Goal: Information Seeking & Learning: Understand process/instructions

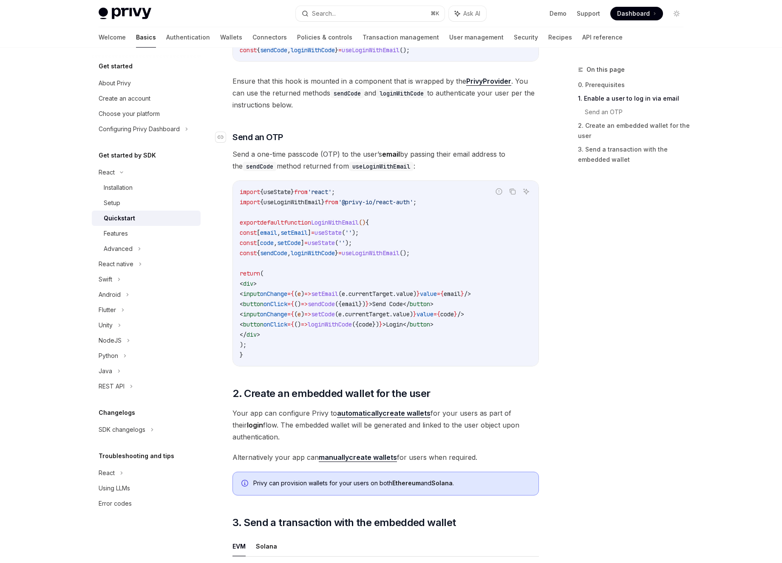
scroll to position [278, 0]
click at [166, 39] on link "Authentication" at bounding box center [188, 37] width 44 height 20
type textarea "*"
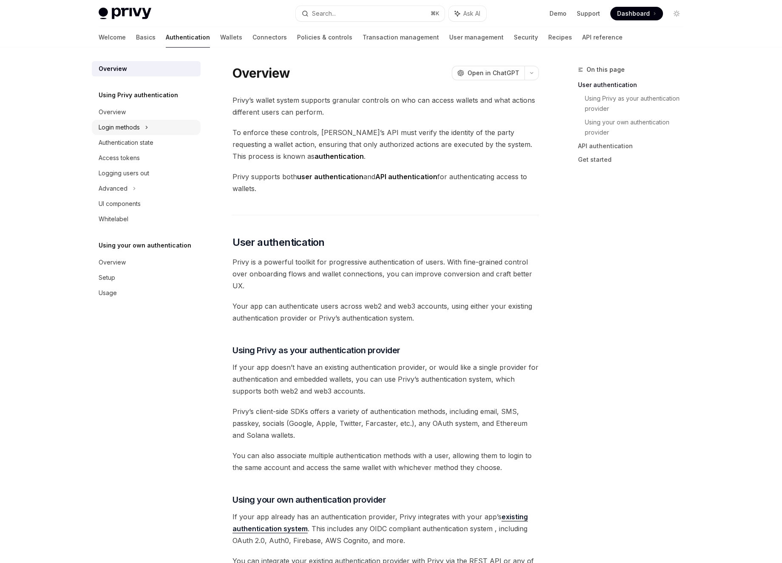
click at [149, 124] on div "Login methods" at bounding box center [146, 127] width 109 height 15
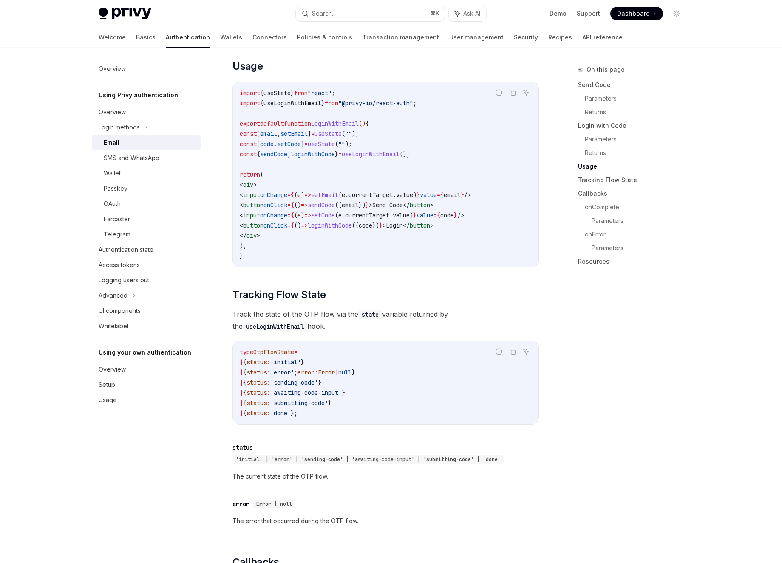
scroll to position [717, 0]
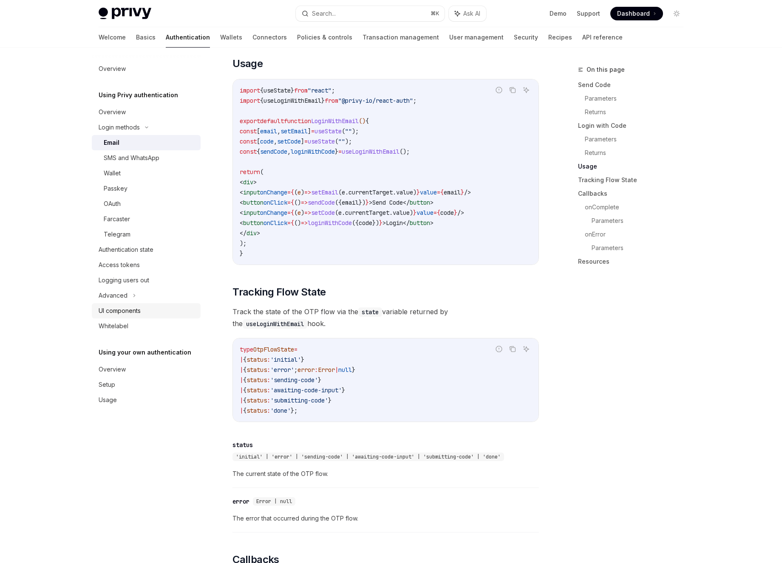
click at [140, 308] on div "UI components" at bounding box center [120, 311] width 42 height 10
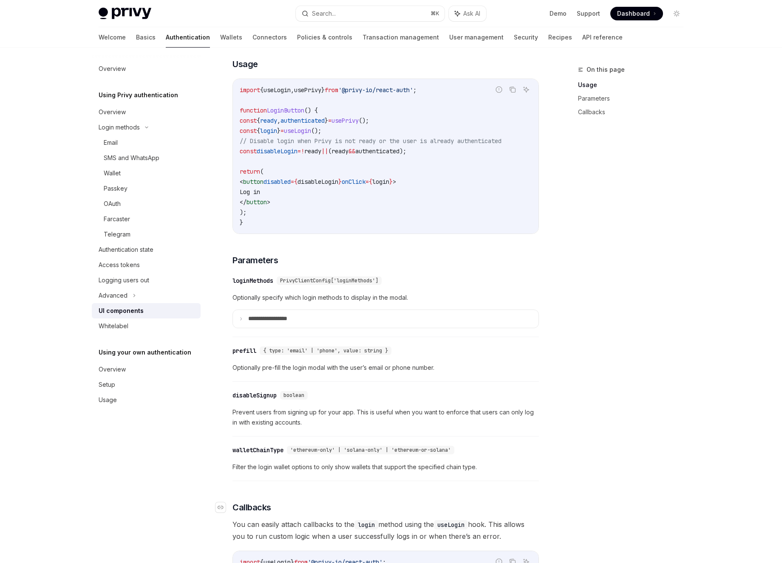
scroll to position [518, 0]
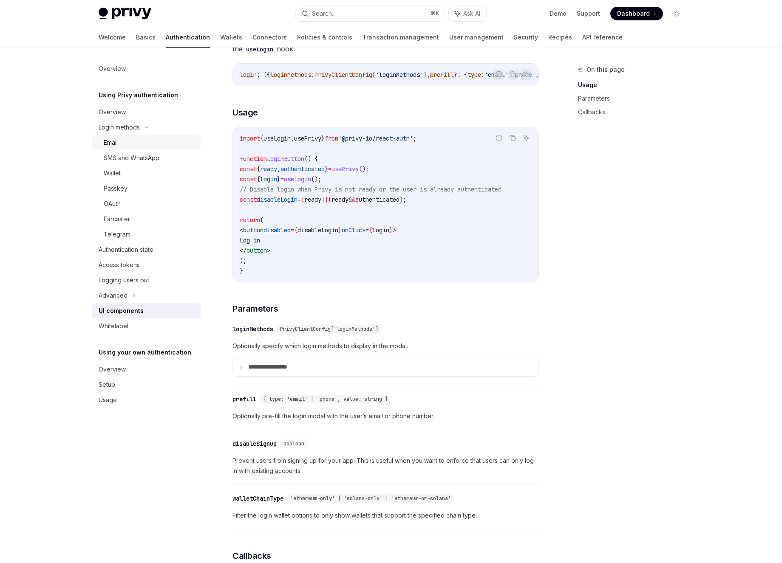
click at [132, 142] on div "Email" at bounding box center [150, 143] width 92 height 10
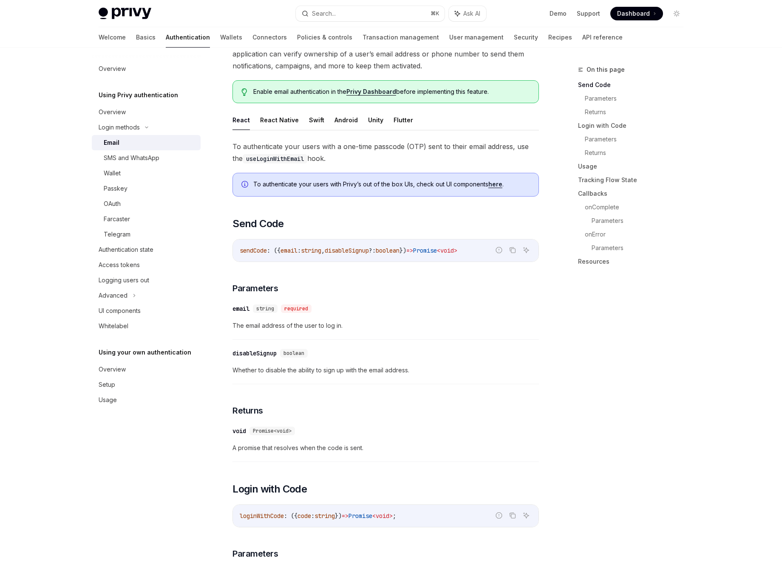
scroll to position [55, 0]
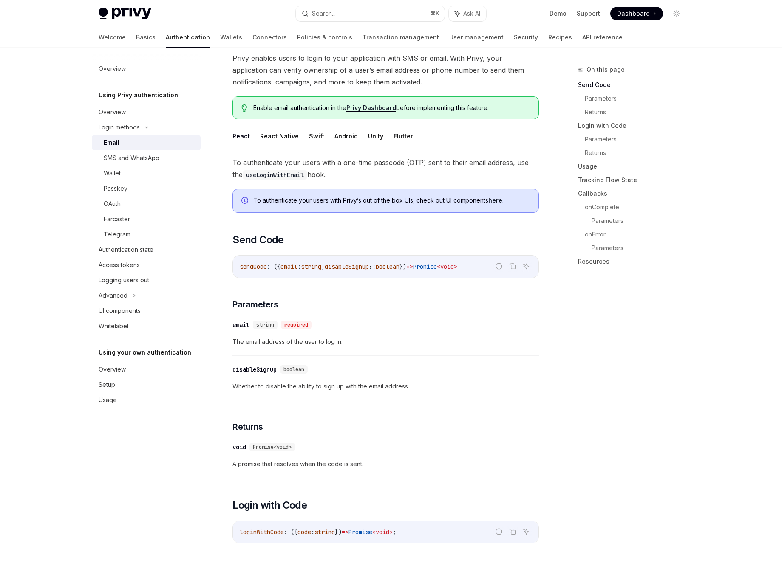
click at [498, 203] on link "here" at bounding box center [495, 201] width 14 height 8
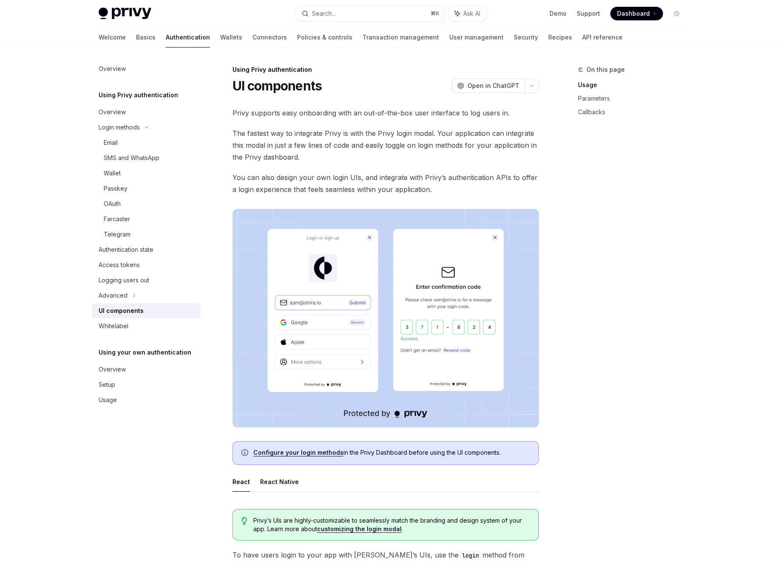
click at [305, 455] on link "Configure your login methods" at bounding box center [298, 453] width 90 height 8
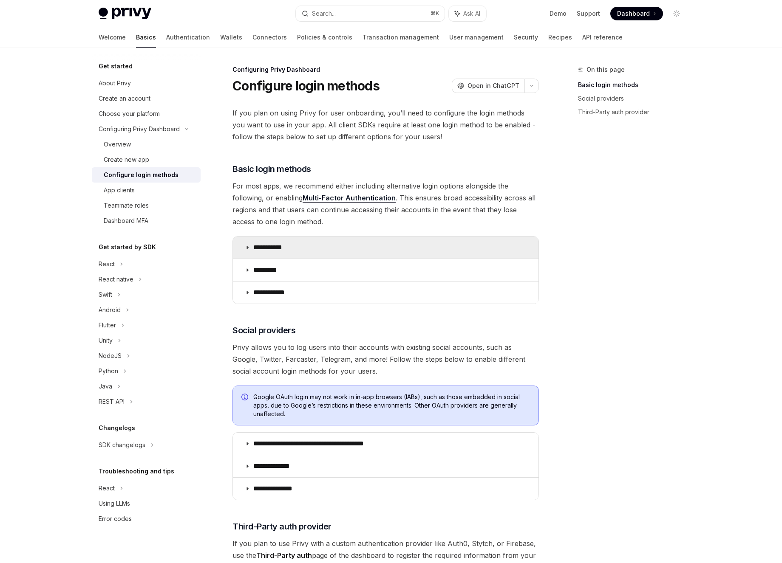
click at [247, 246] on icon at bounding box center [247, 247] width 5 height 5
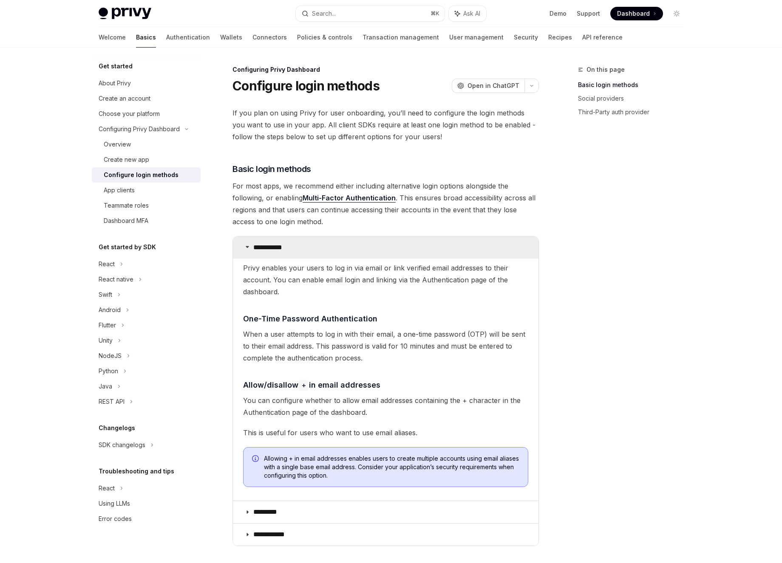
click at [267, 248] on p "**********" at bounding box center [270, 247] width 35 height 8
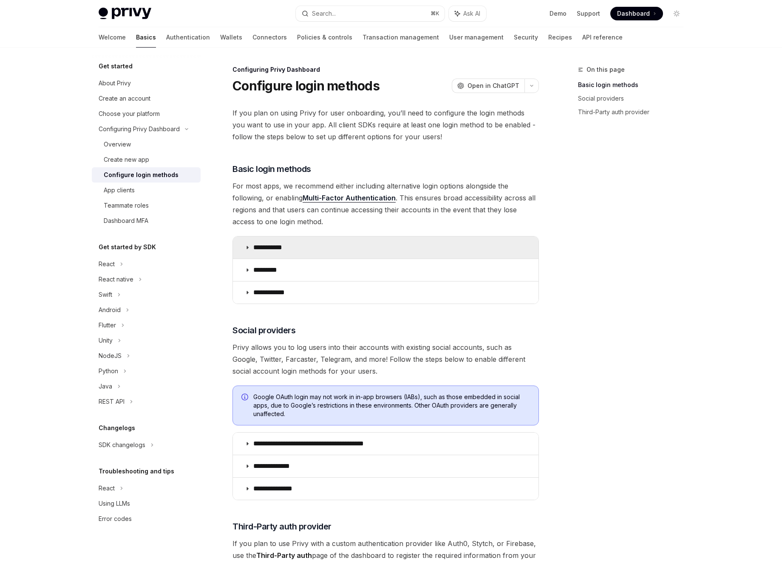
click at [274, 248] on p "**********" at bounding box center [270, 247] width 35 height 8
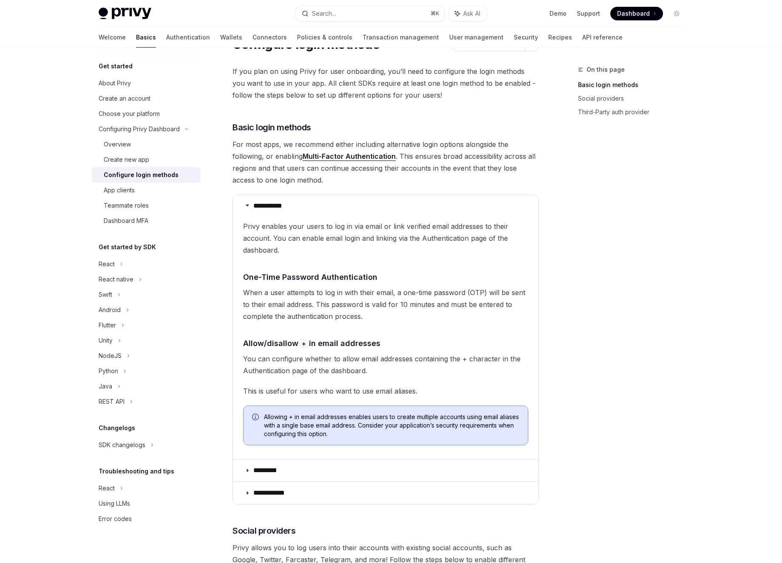
scroll to position [42, 0]
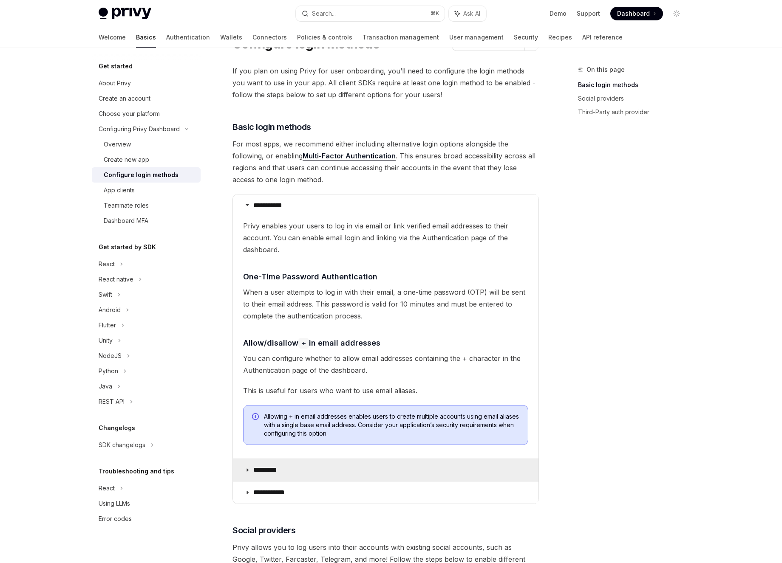
click at [287, 475] on summary "*********" at bounding box center [385, 470] width 305 height 22
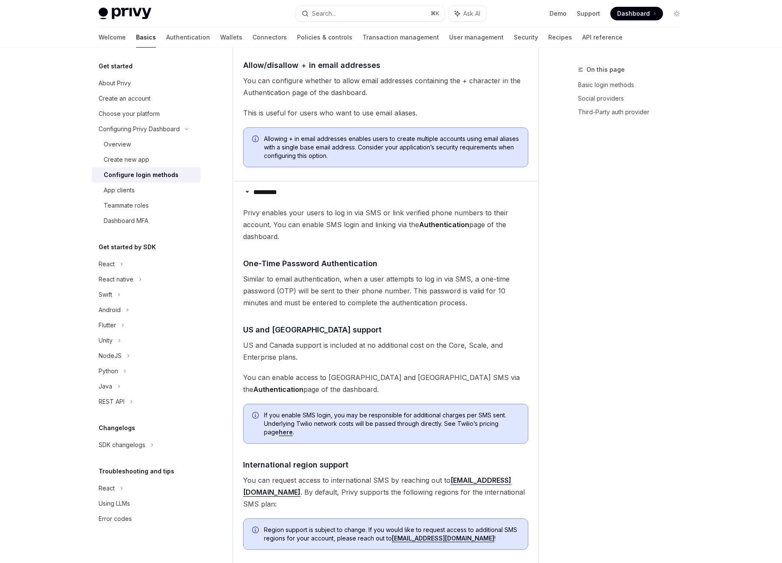
scroll to position [458, 0]
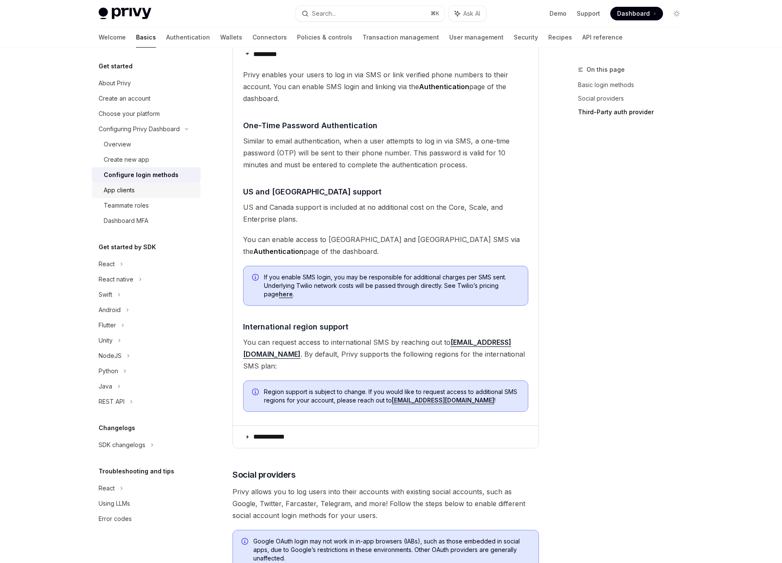
click at [138, 190] on div "App clients" at bounding box center [150, 190] width 92 height 10
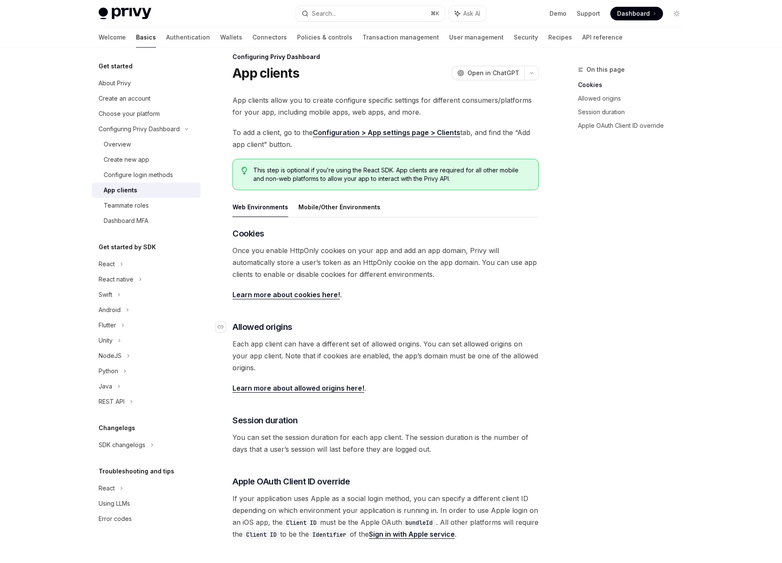
scroll to position [12, 0]
click at [142, 205] on div "Teammate roles" at bounding box center [126, 205] width 45 height 10
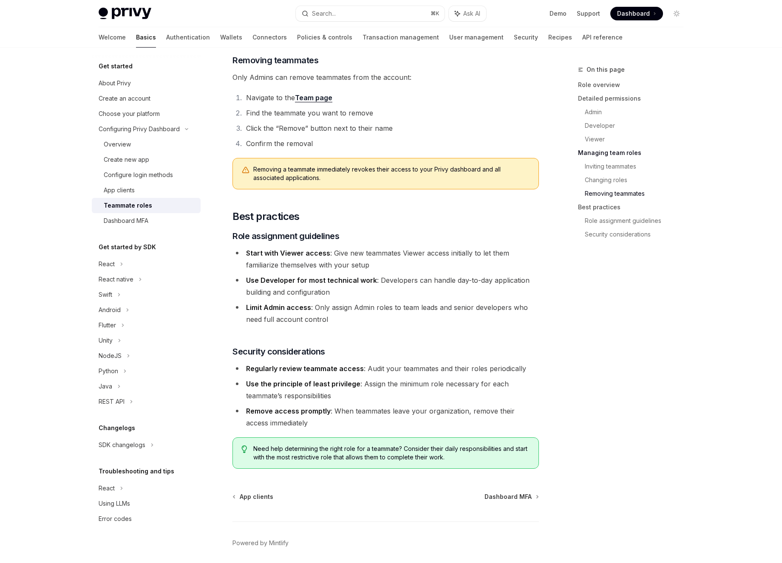
scroll to position [1306, 0]
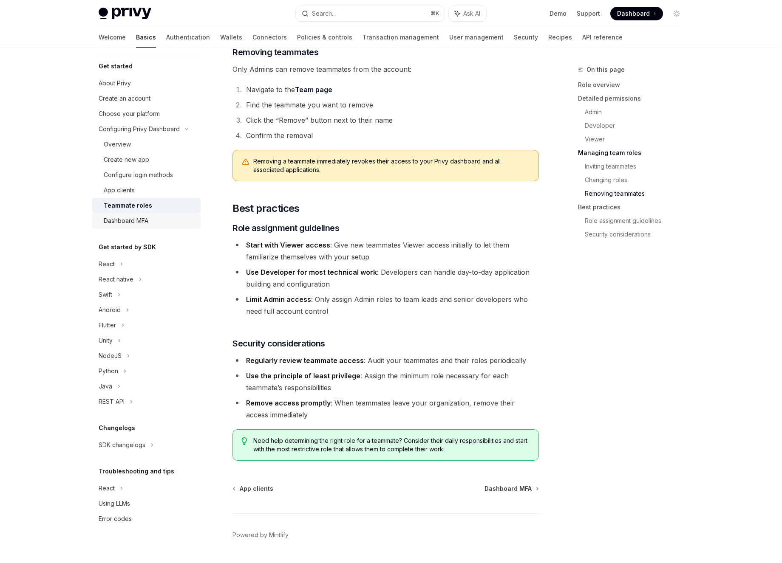
click at [146, 219] on div "Dashboard MFA" at bounding box center [126, 221] width 45 height 10
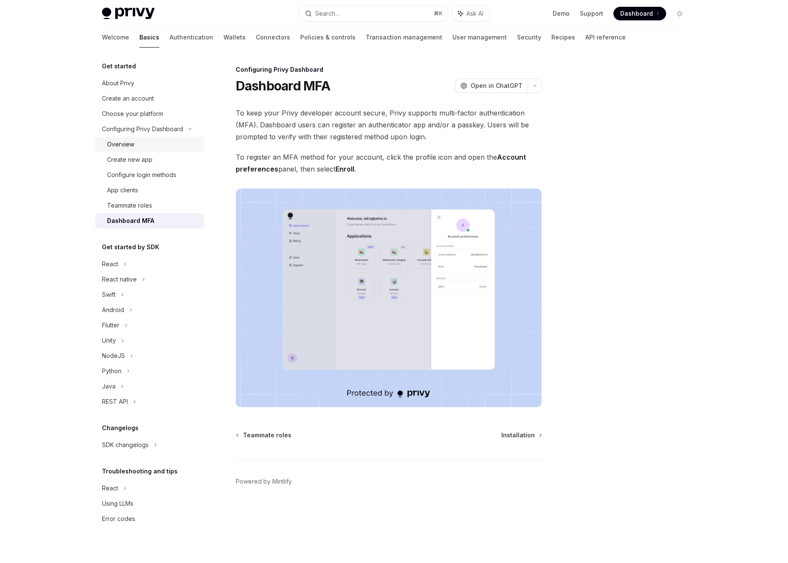
click at [130, 149] on div "Overview" at bounding box center [120, 144] width 27 height 10
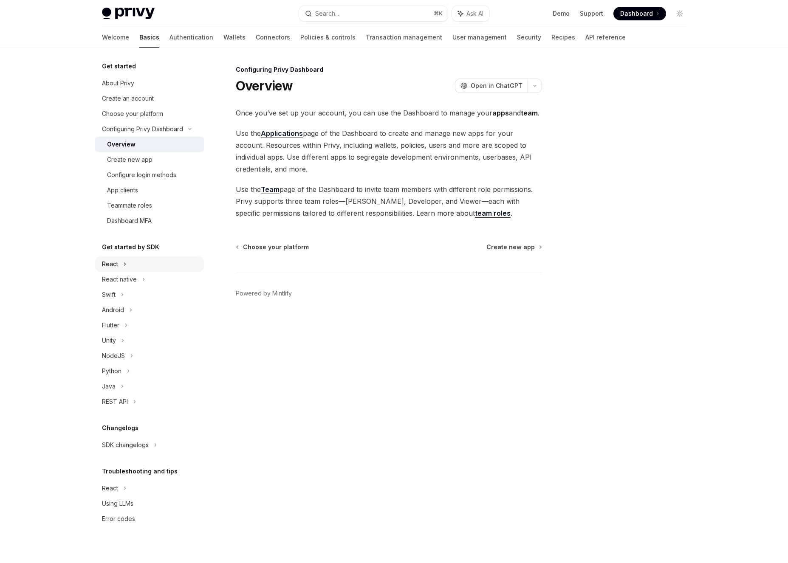
click at [152, 269] on div "React" at bounding box center [149, 264] width 109 height 15
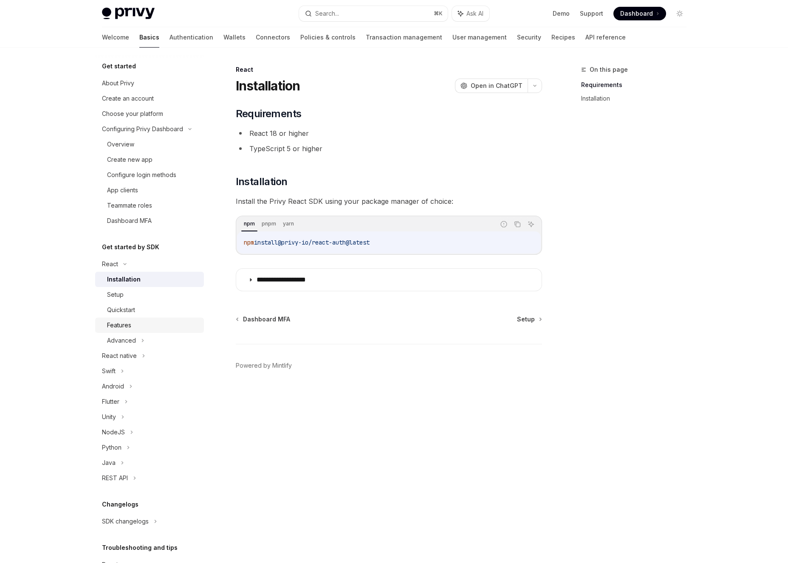
click at [152, 325] on div "Features" at bounding box center [153, 325] width 92 height 10
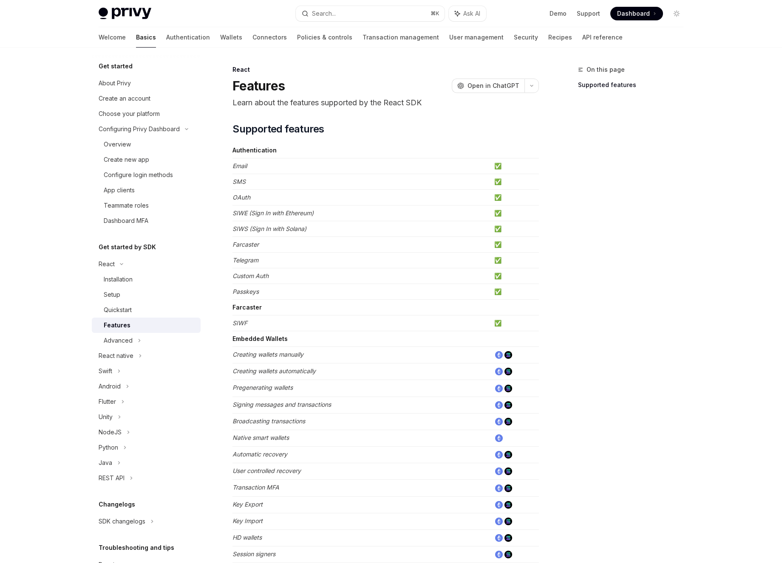
click at [235, 163] on em "Email" at bounding box center [239, 165] width 14 height 7
click at [123, 315] on div "Quickstart" at bounding box center [118, 310] width 28 height 10
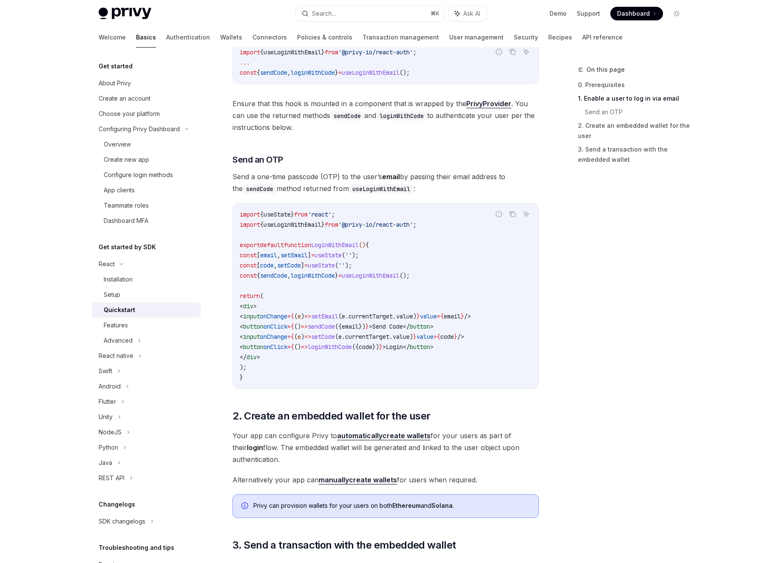
scroll to position [342, 0]
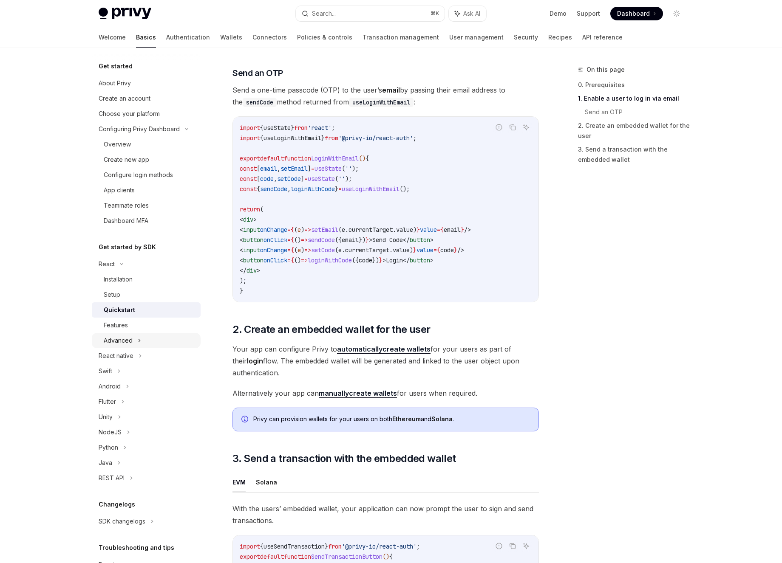
click at [135, 342] on div "Advanced" at bounding box center [146, 340] width 109 height 15
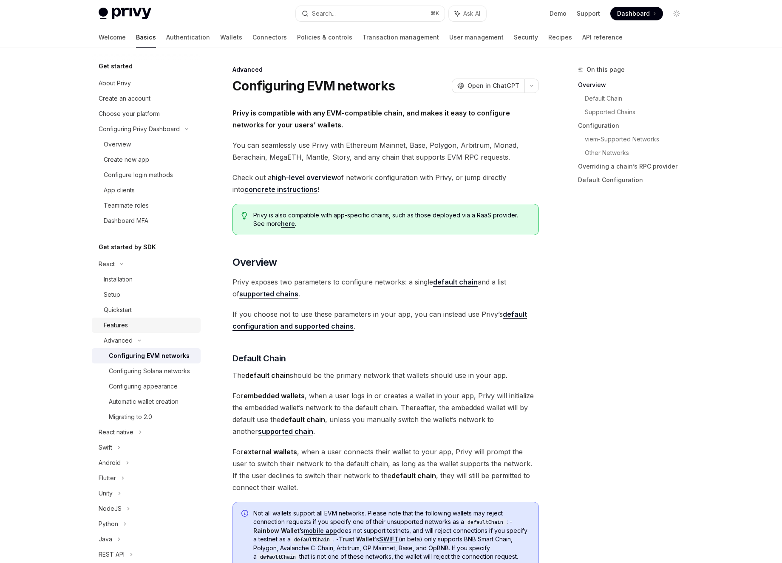
click at [131, 328] on div "Features" at bounding box center [150, 325] width 92 height 10
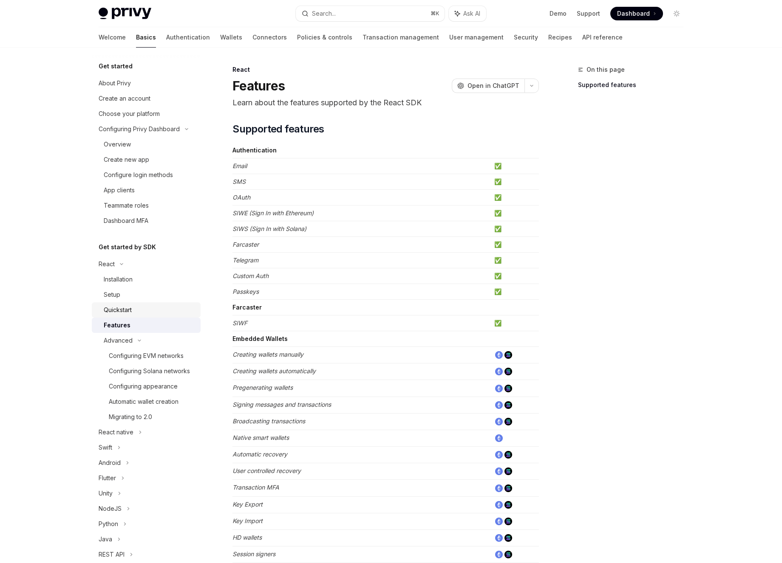
click at [126, 311] on div "Quickstart" at bounding box center [118, 310] width 28 height 10
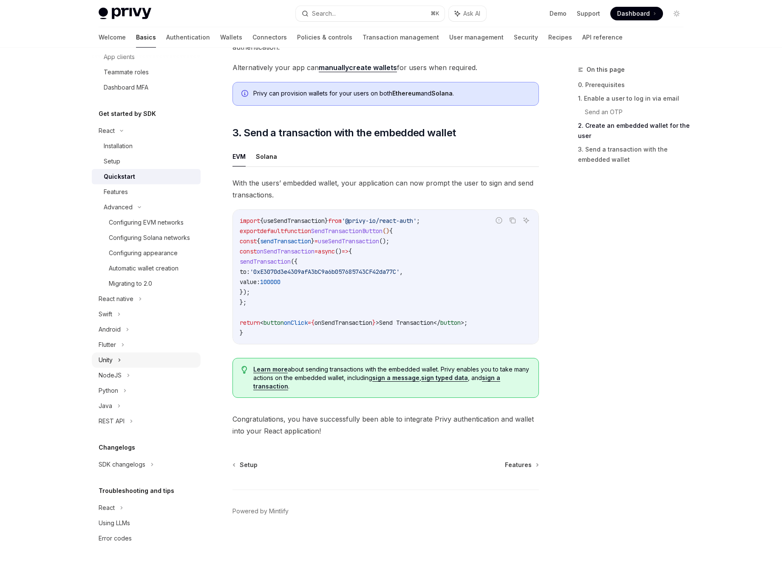
scroll to position [144, 0]
click at [164, 506] on div "React" at bounding box center [146, 507] width 109 height 15
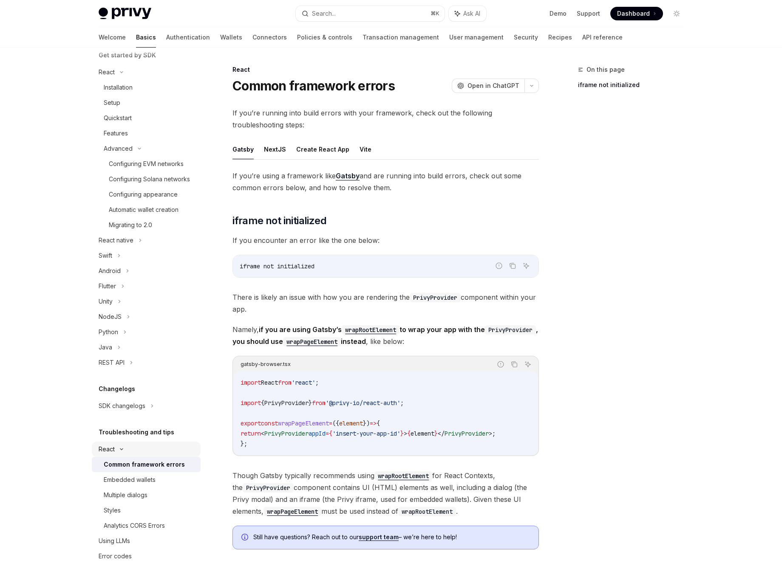
scroll to position [220, 0]
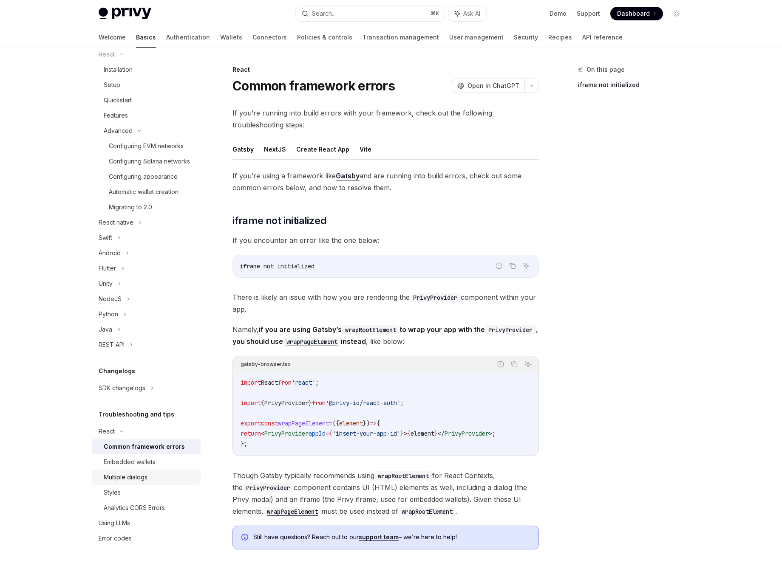
click at [167, 476] on div "Multiple dialogs" at bounding box center [150, 477] width 92 height 10
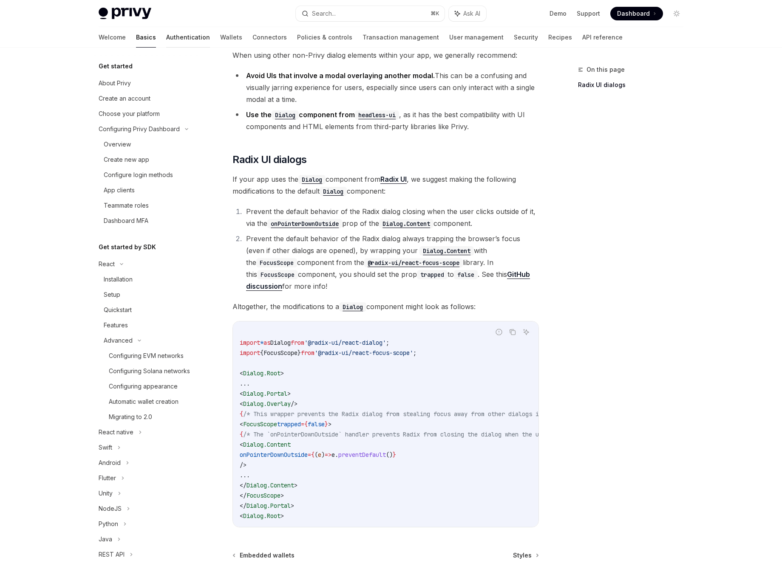
click at [166, 37] on link "Authentication" at bounding box center [188, 37] width 44 height 20
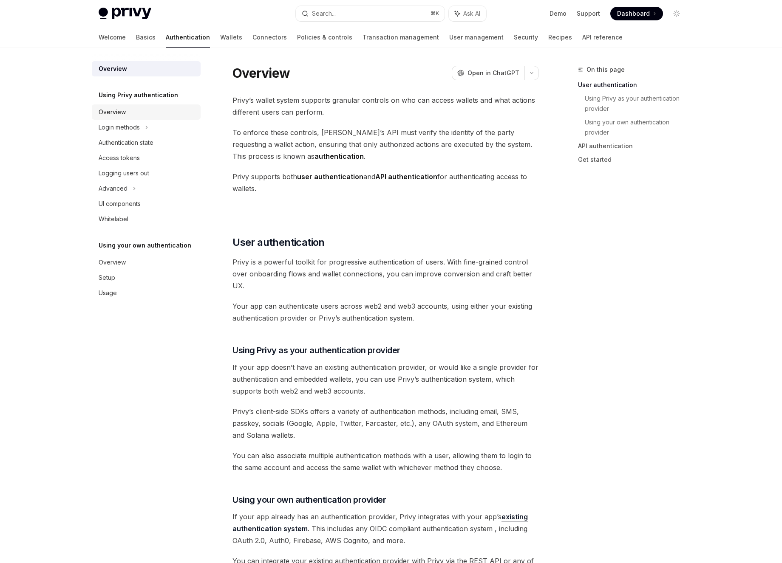
click at [144, 111] on div "Overview" at bounding box center [147, 112] width 97 height 10
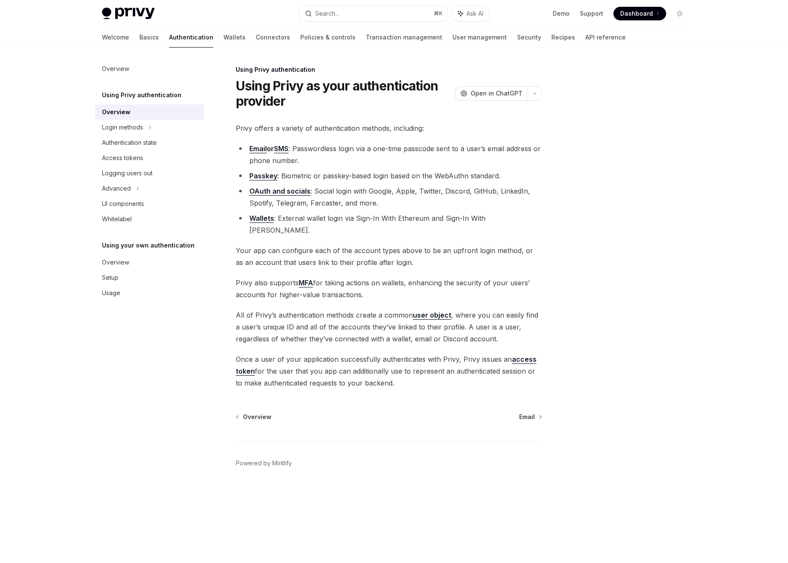
click at [257, 149] on link "Email" at bounding box center [257, 148] width 17 height 9
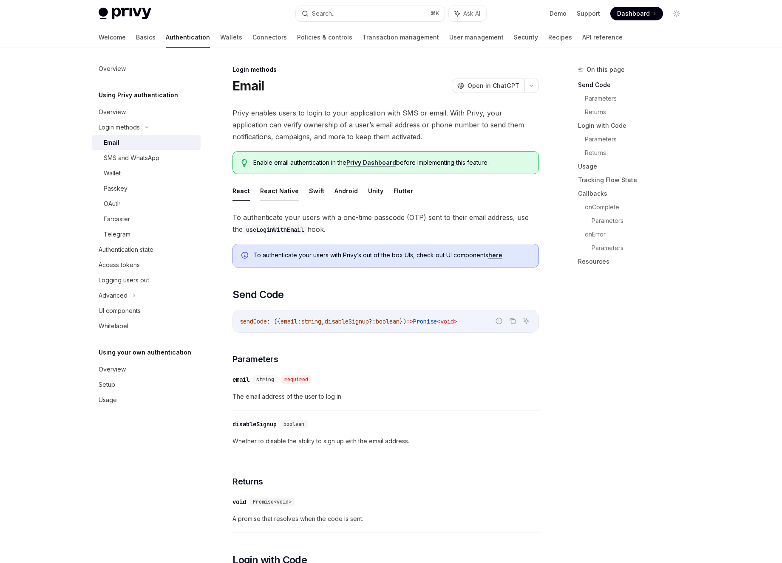
click at [275, 186] on button "React Native" at bounding box center [279, 191] width 39 height 20
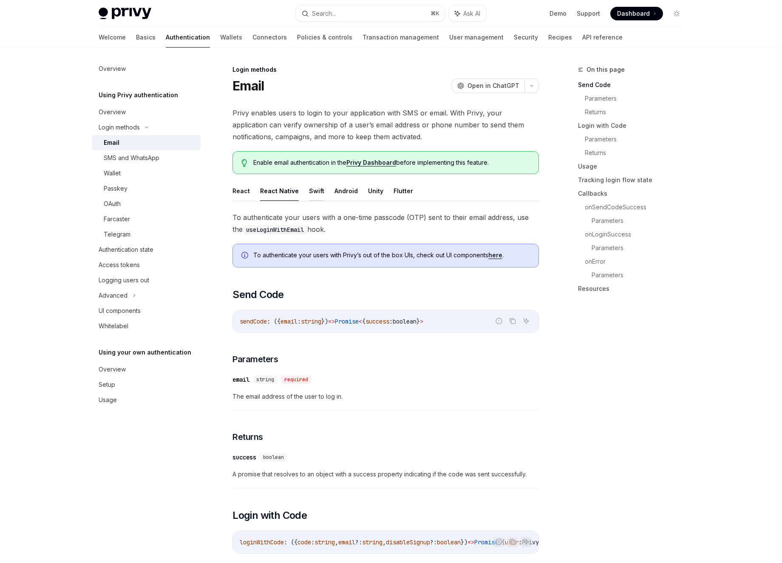
click at [313, 191] on button "Swift" at bounding box center [316, 191] width 15 height 20
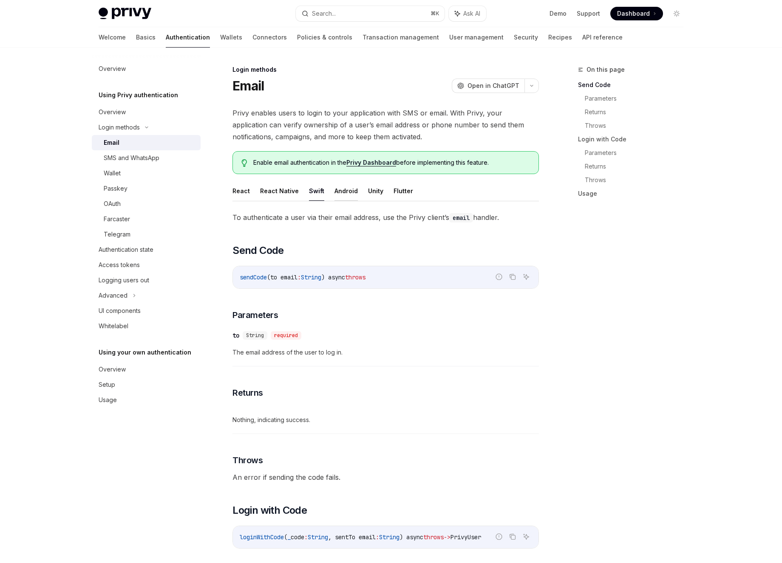
click at [353, 195] on button "Android" at bounding box center [345, 191] width 23 height 20
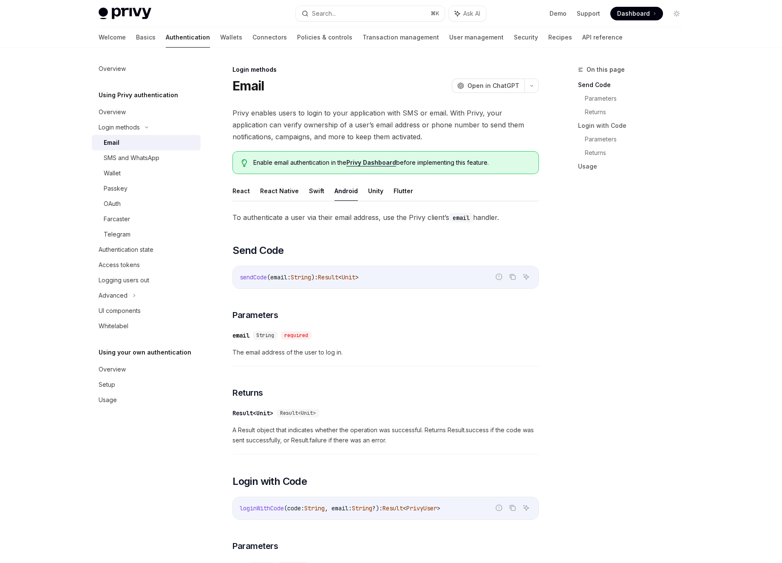
click at [379, 193] on ul "React React Native Swift Android Unity Flutter" at bounding box center [385, 191] width 306 height 20
click at [378, 191] on button "Unity" at bounding box center [375, 191] width 15 height 20
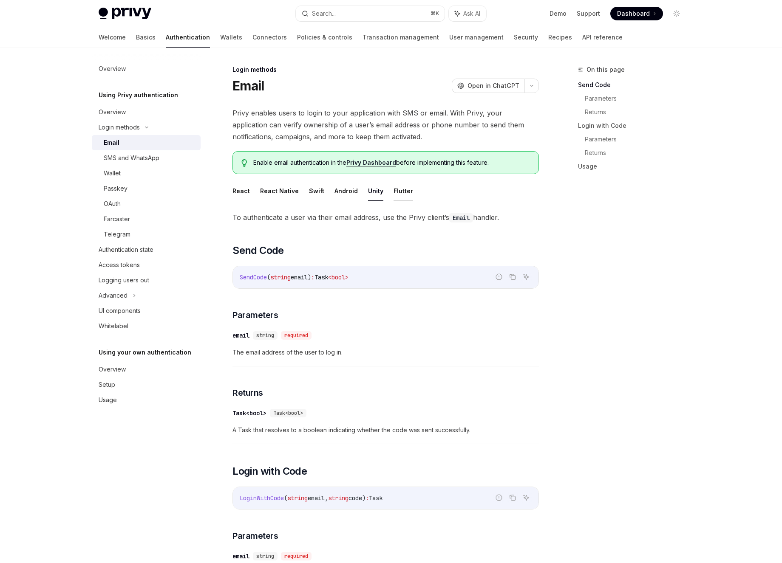
click at [400, 191] on button "Flutter" at bounding box center [403, 191] width 20 height 20
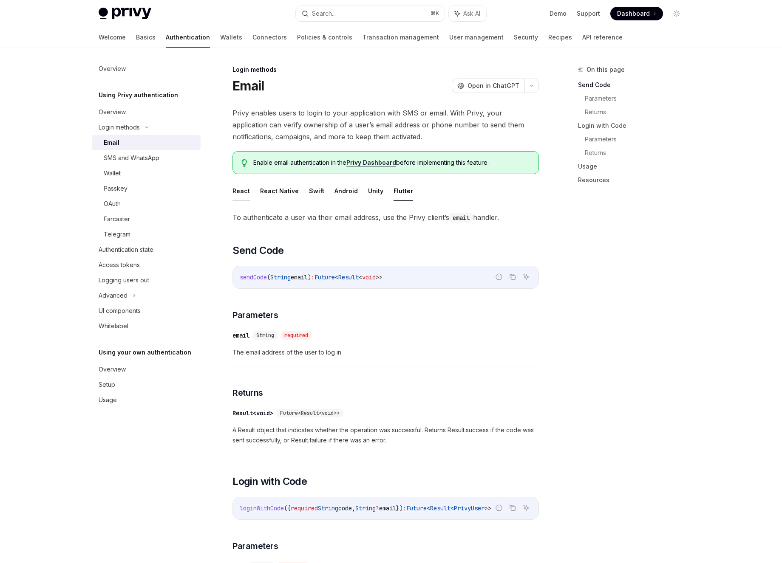
click at [246, 191] on button "React" at bounding box center [240, 191] width 17 height 20
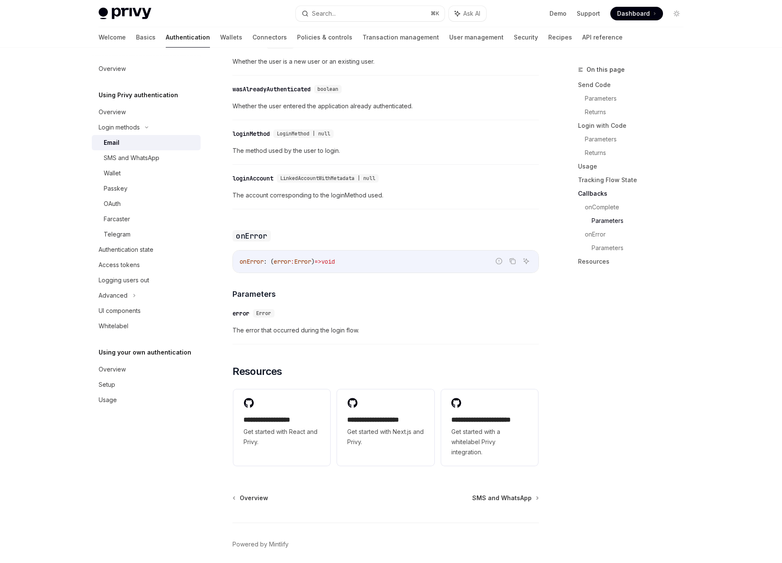
scroll to position [1504, 0]
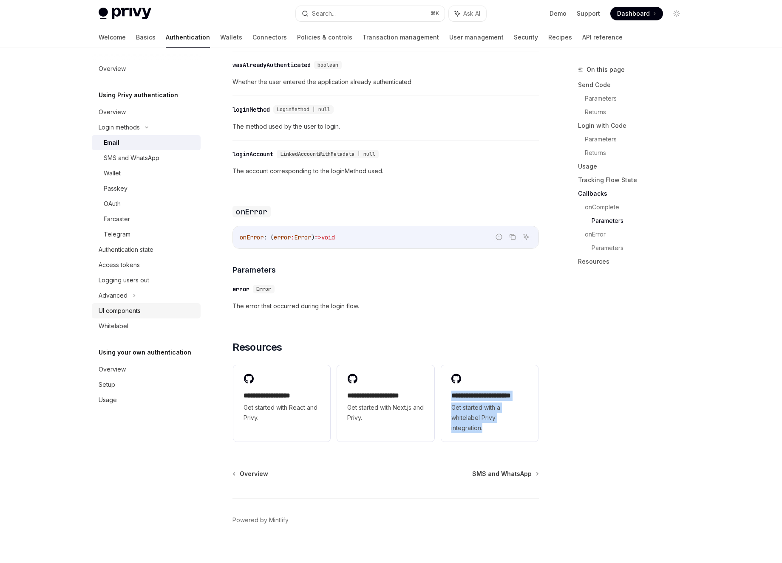
click at [126, 309] on div "UI components" at bounding box center [120, 311] width 42 height 10
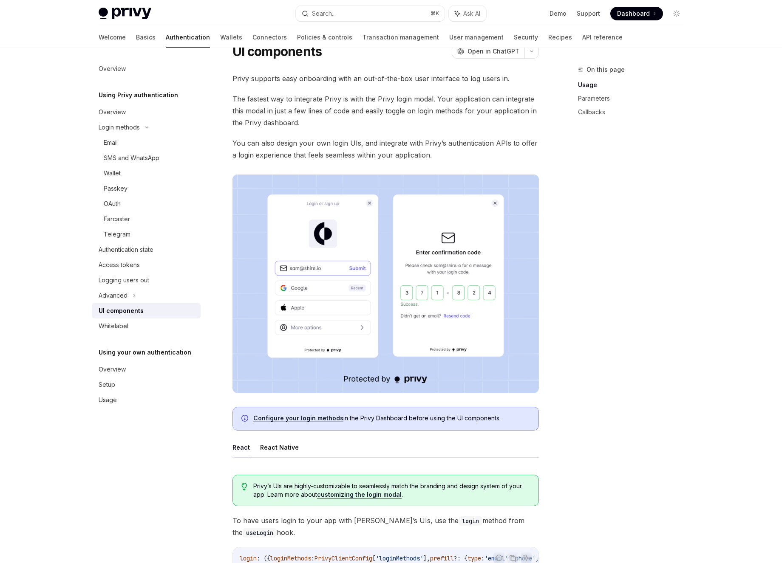
scroll to position [59, 0]
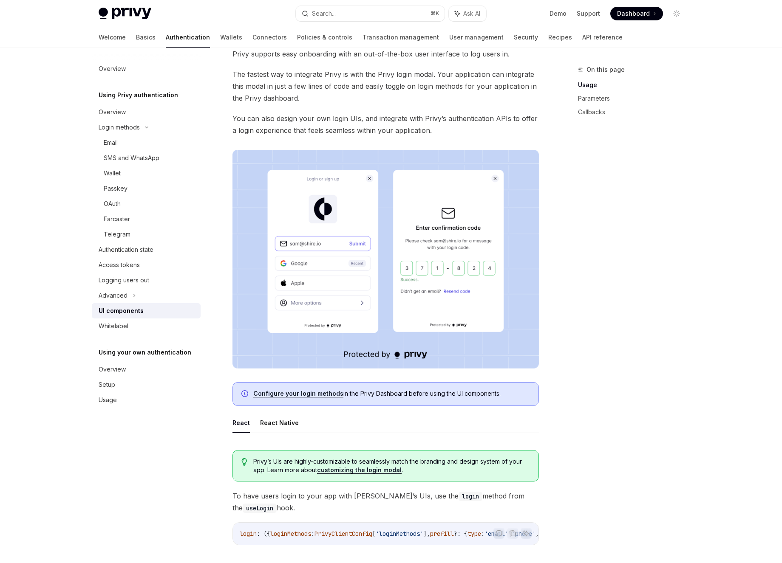
click at [296, 393] on link "Configure your login methods" at bounding box center [298, 394] width 90 height 8
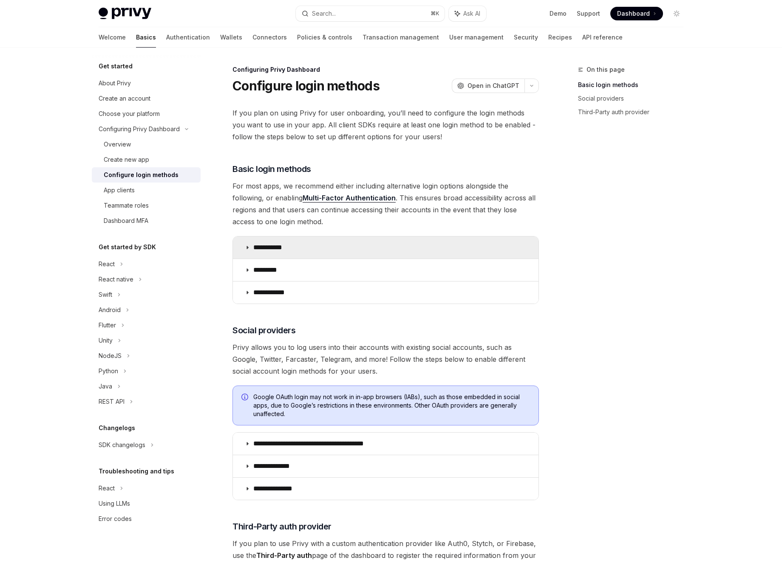
click at [265, 254] on summary "**********" at bounding box center [385, 248] width 305 height 22
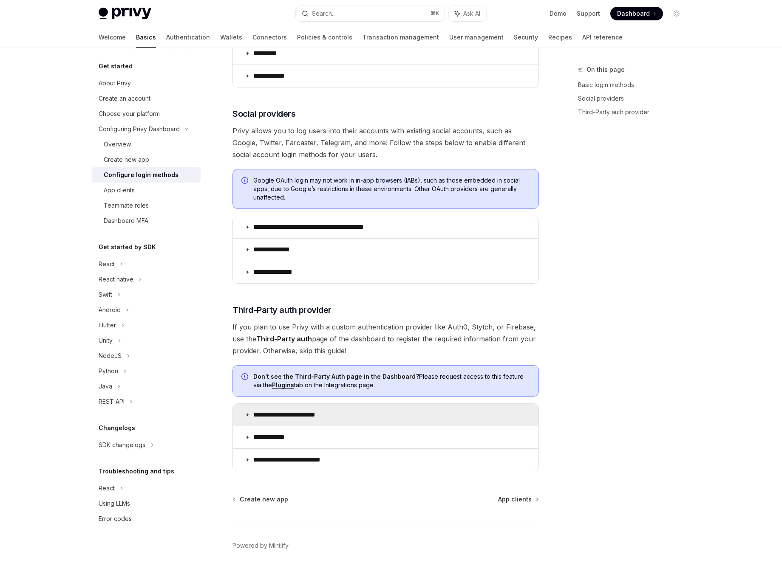
scroll to position [493, 0]
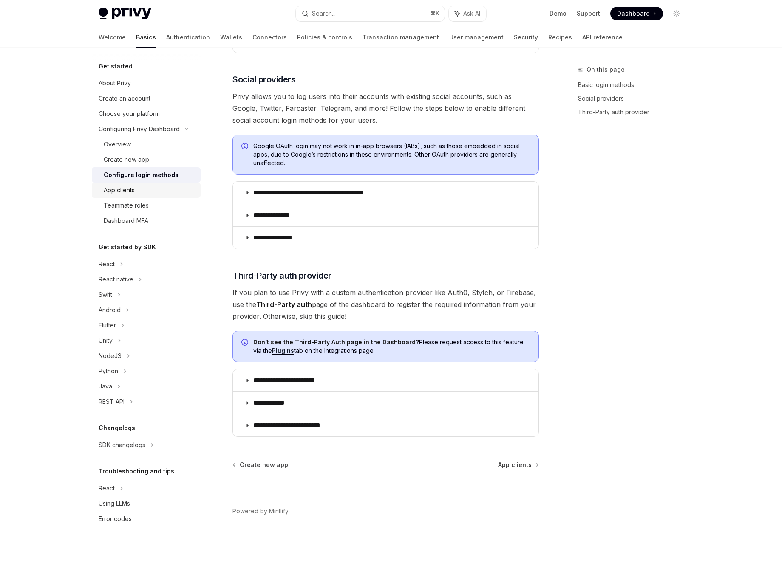
click at [132, 190] on div "App clients" at bounding box center [119, 190] width 31 height 10
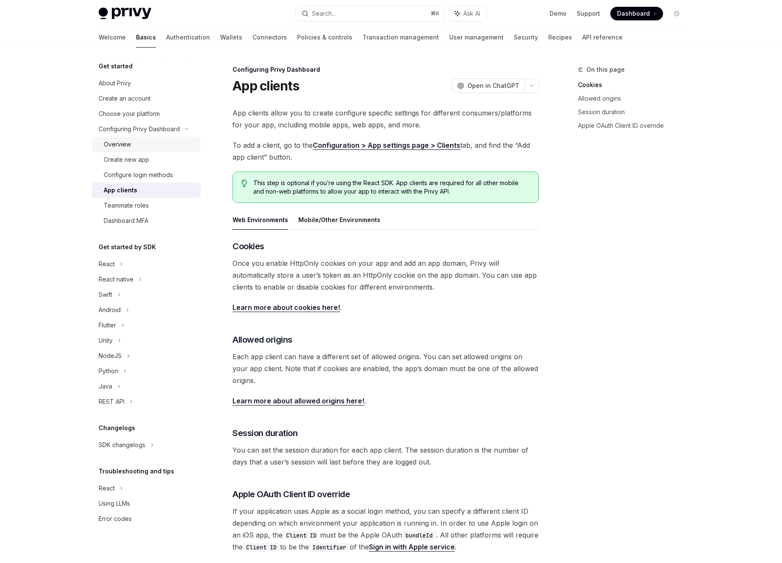
click at [130, 148] on div "Overview" at bounding box center [150, 144] width 92 height 10
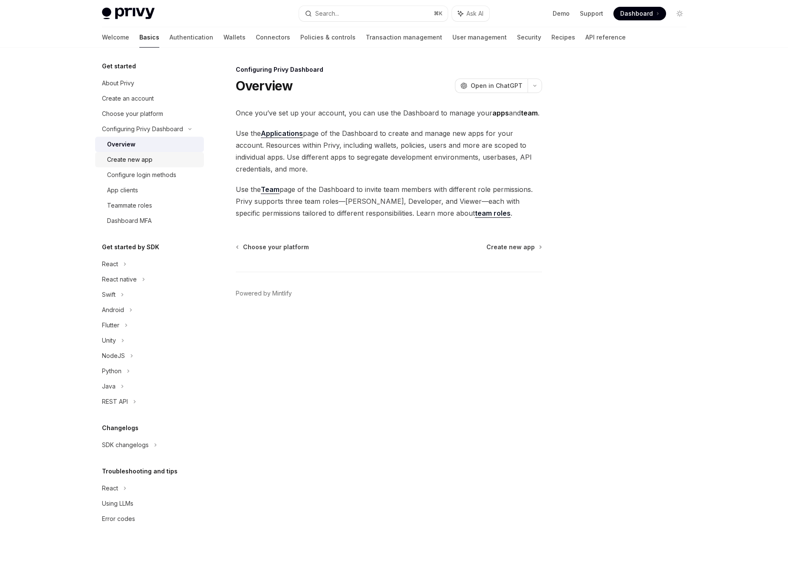
click at [142, 156] on div "Create new app" at bounding box center [129, 160] width 45 height 10
click at [133, 159] on div "Create new app" at bounding box center [129, 160] width 45 height 10
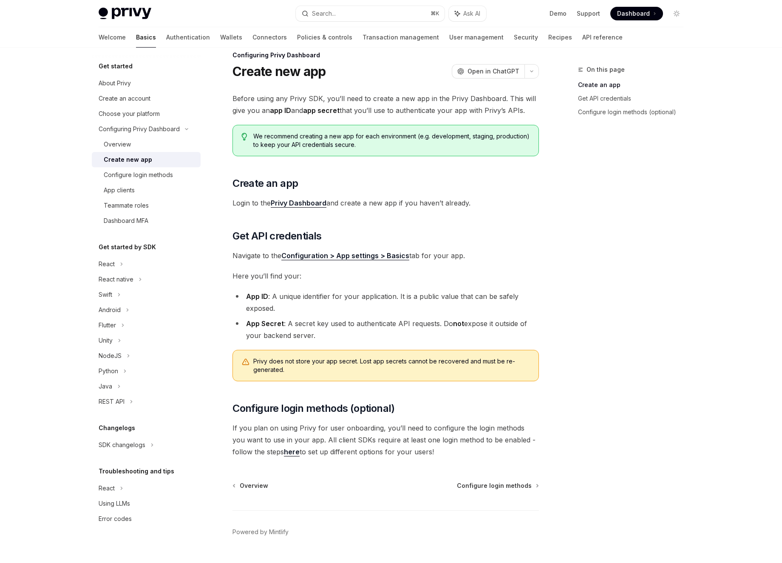
scroll to position [35, 0]
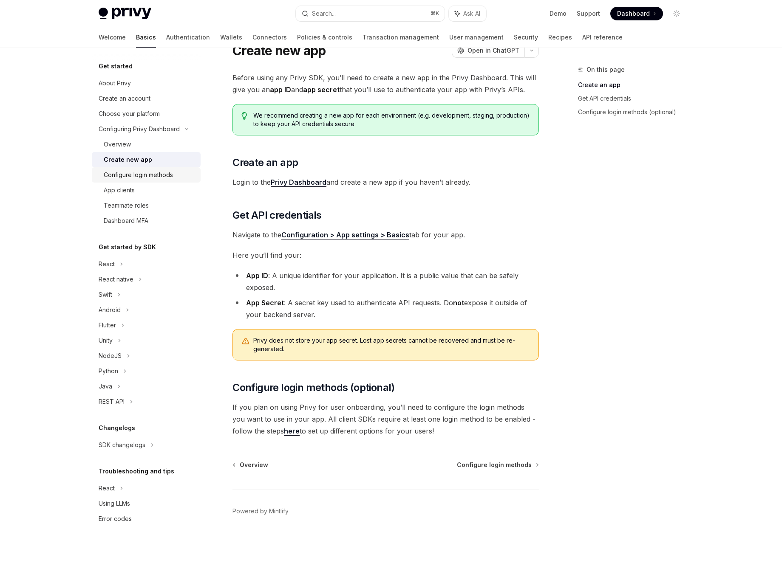
click at [155, 176] on div "Configure login methods" at bounding box center [138, 175] width 69 height 10
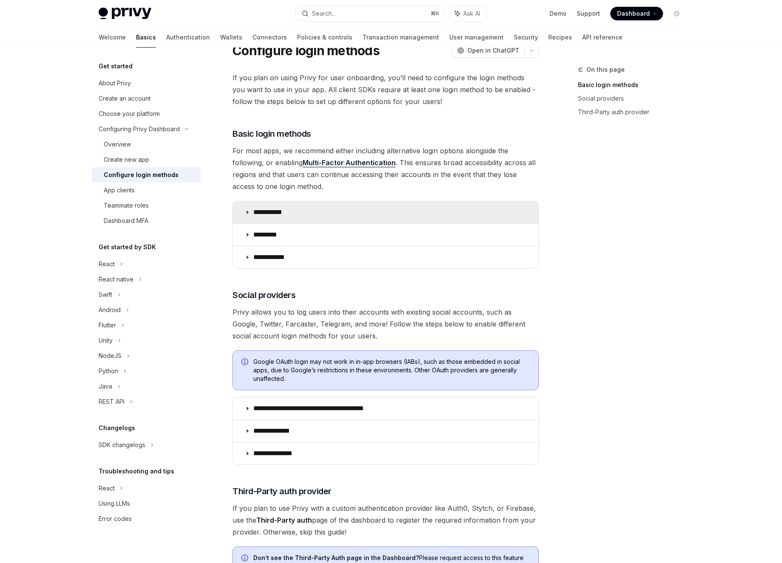
click at [274, 215] on p "**********" at bounding box center [270, 212] width 35 height 8
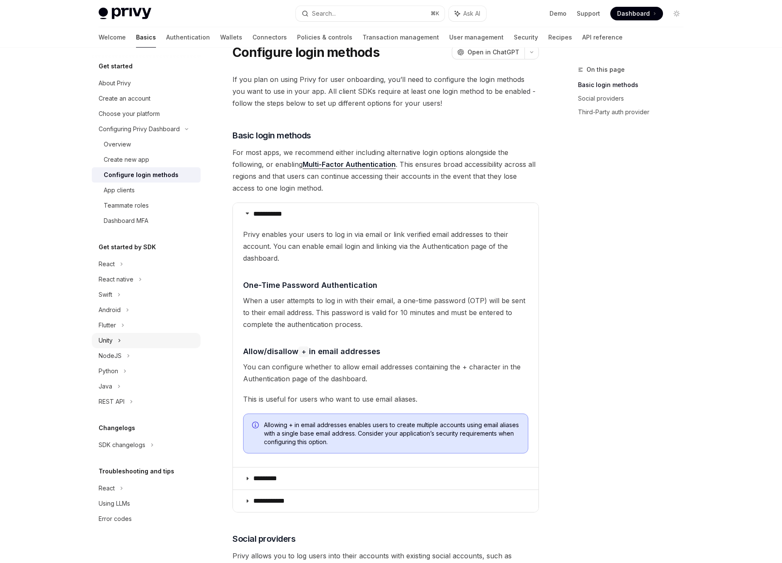
scroll to position [33, 0]
click at [123, 261] on icon at bounding box center [121, 264] width 3 height 10
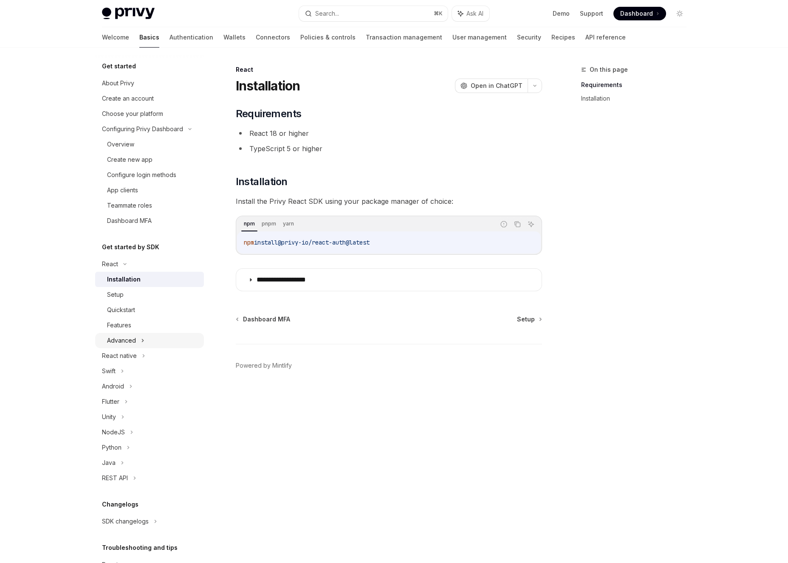
click at [151, 342] on div "Advanced" at bounding box center [149, 340] width 109 height 15
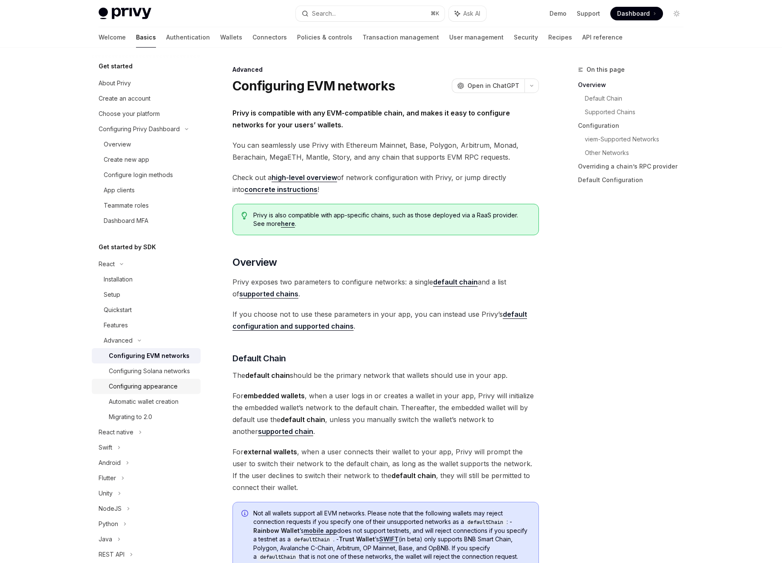
click at [169, 392] on div "Configuring appearance" at bounding box center [143, 386] width 69 height 10
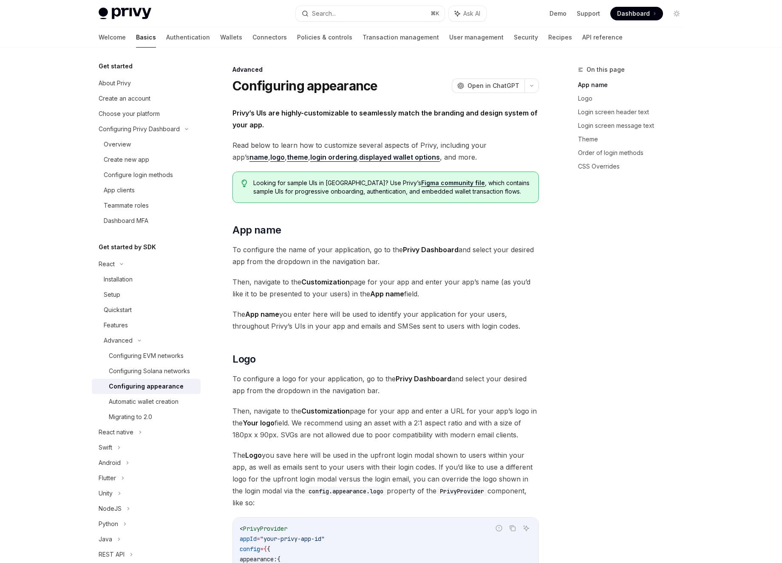
click at [310, 160] on link "login ordering" at bounding box center [333, 157] width 47 height 9
click at [310, 158] on link "login ordering" at bounding box center [333, 157] width 47 height 9
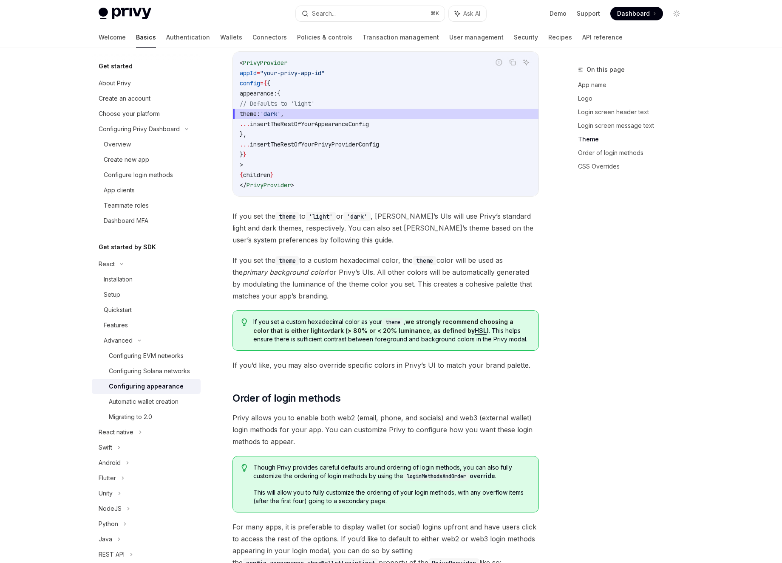
scroll to position [1350, 0]
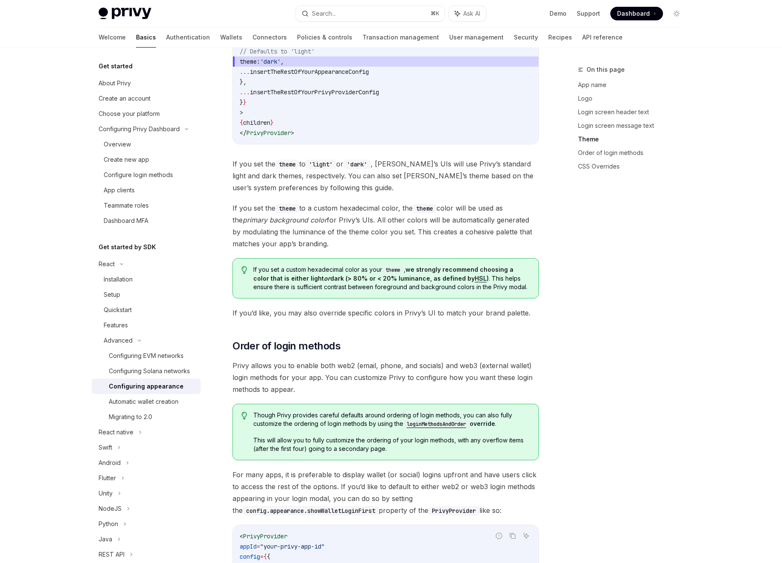
click at [438, 420] on code "loginMethodsAndOrder" at bounding box center [436, 424] width 66 height 8
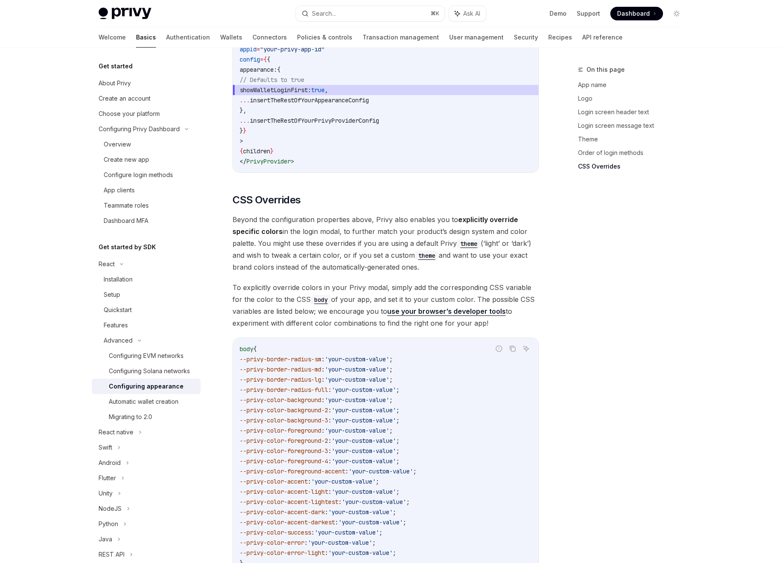
scroll to position [1973, 0]
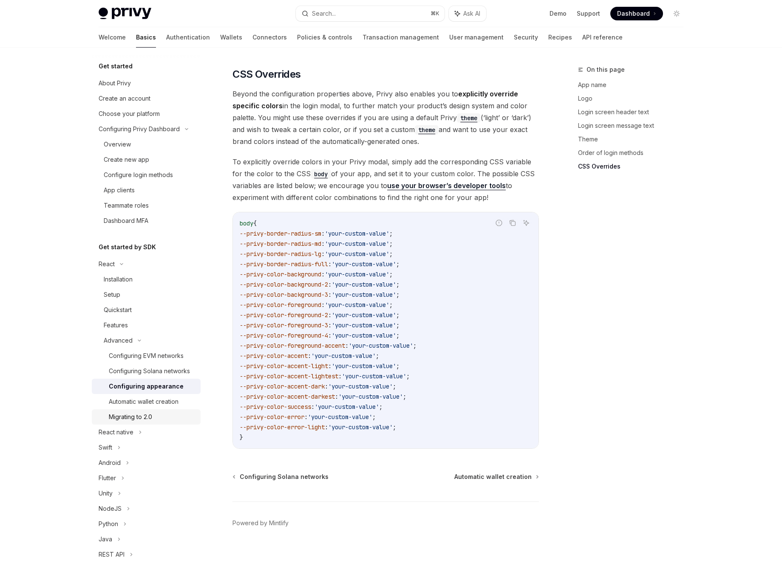
click at [144, 422] on div "Migrating to 2.0" at bounding box center [130, 417] width 43 height 10
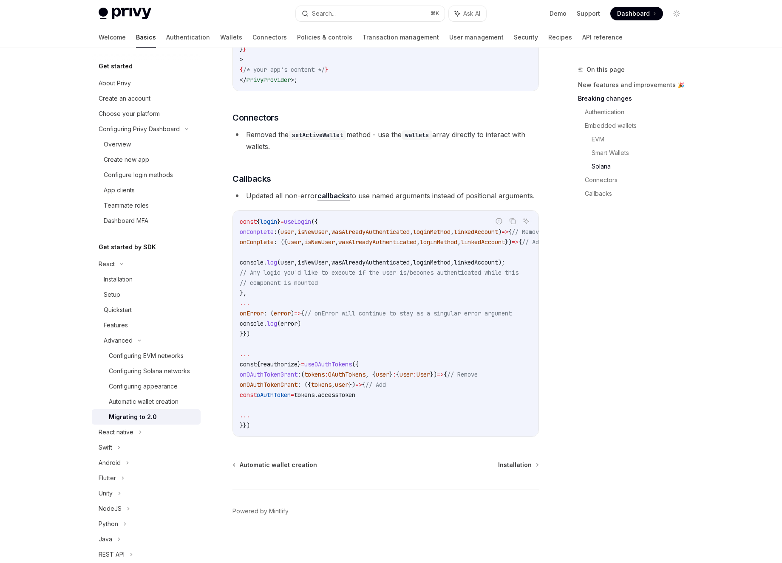
scroll to position [2302, 0]
click at [131, 326] on div "Features" at bounding box center [150, 325] width 92 height 10
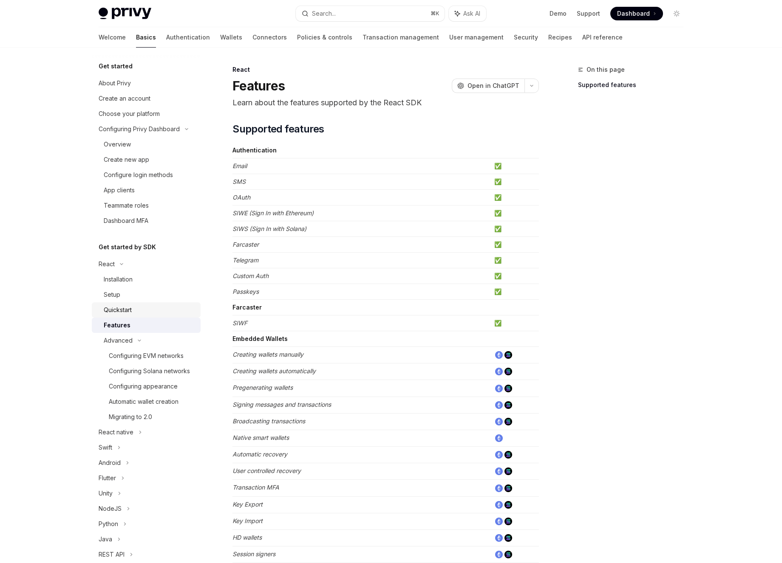
click at [133, 313] on div "Quickstart" at bounding box center [150, 310] width 92 height 10
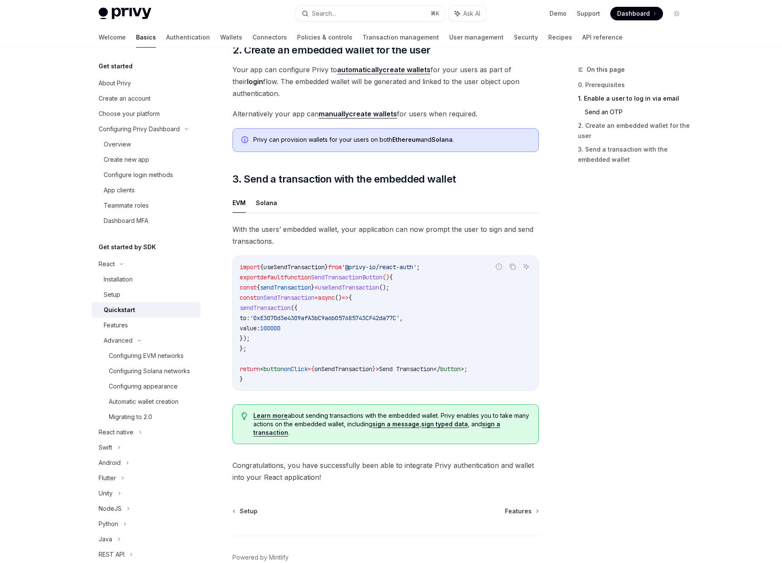
scroll to position [672, 0]
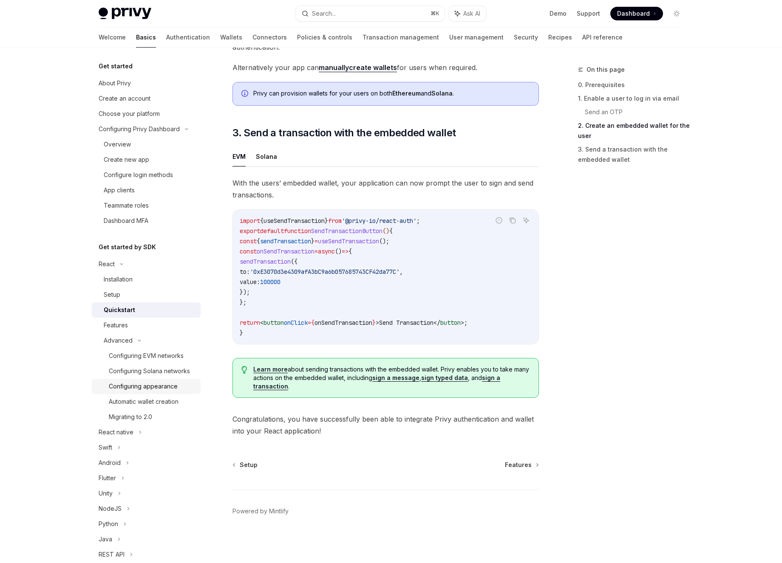
click at [157, 392] on div "Configuring appearance" at bounding box center [143, 386] width 69 height 10
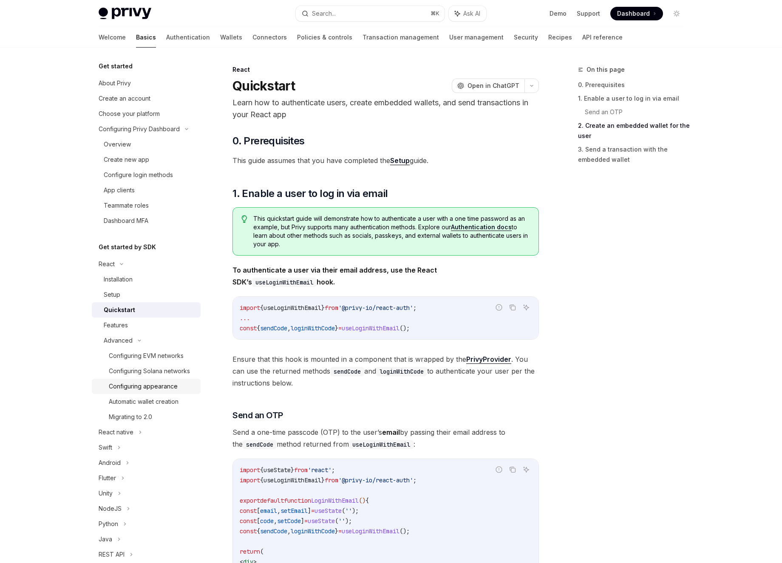
type textarea "*"
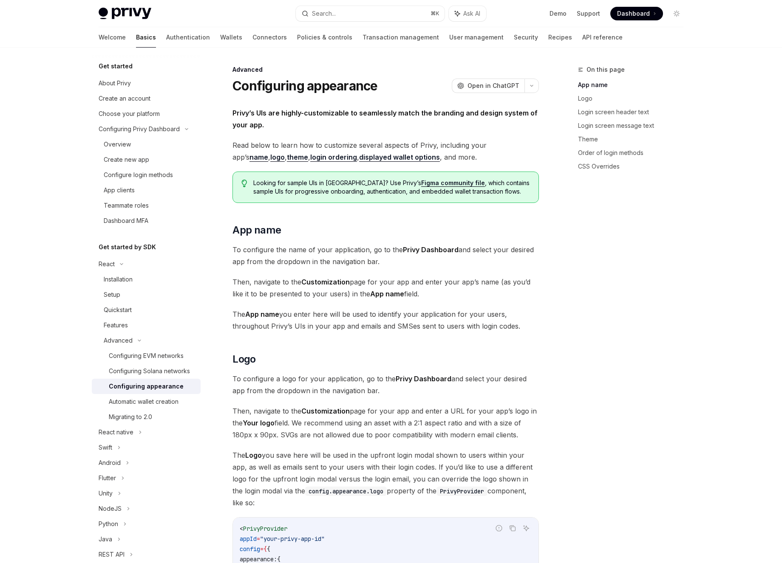
click at [426, 182] on link "Figma community file" at bounding box center [453, 183] width 64 height 8
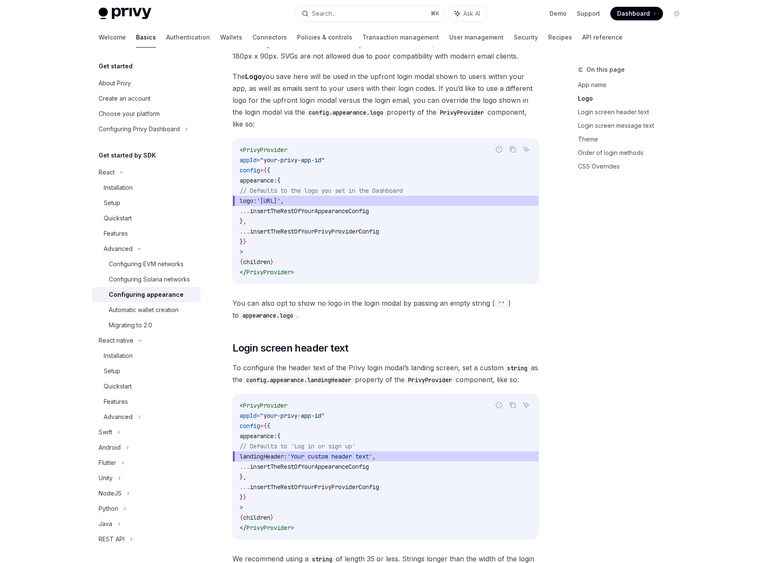
scroll to position [379, 0]
